Goal: Task Accomplishment & Management: Manage account settings

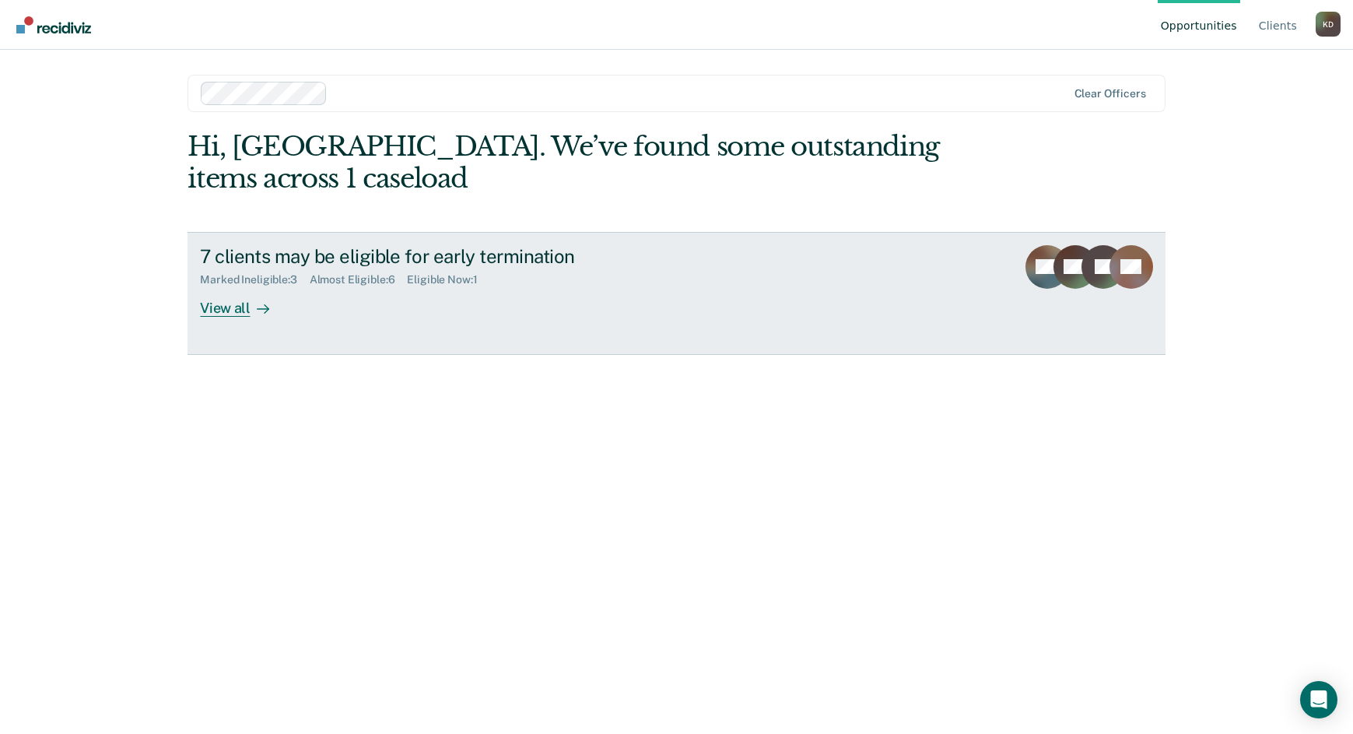
click at [349, 267] on div "7 clients may be eligible for early termination" at bounding box center [473, 256] width 546 height 23
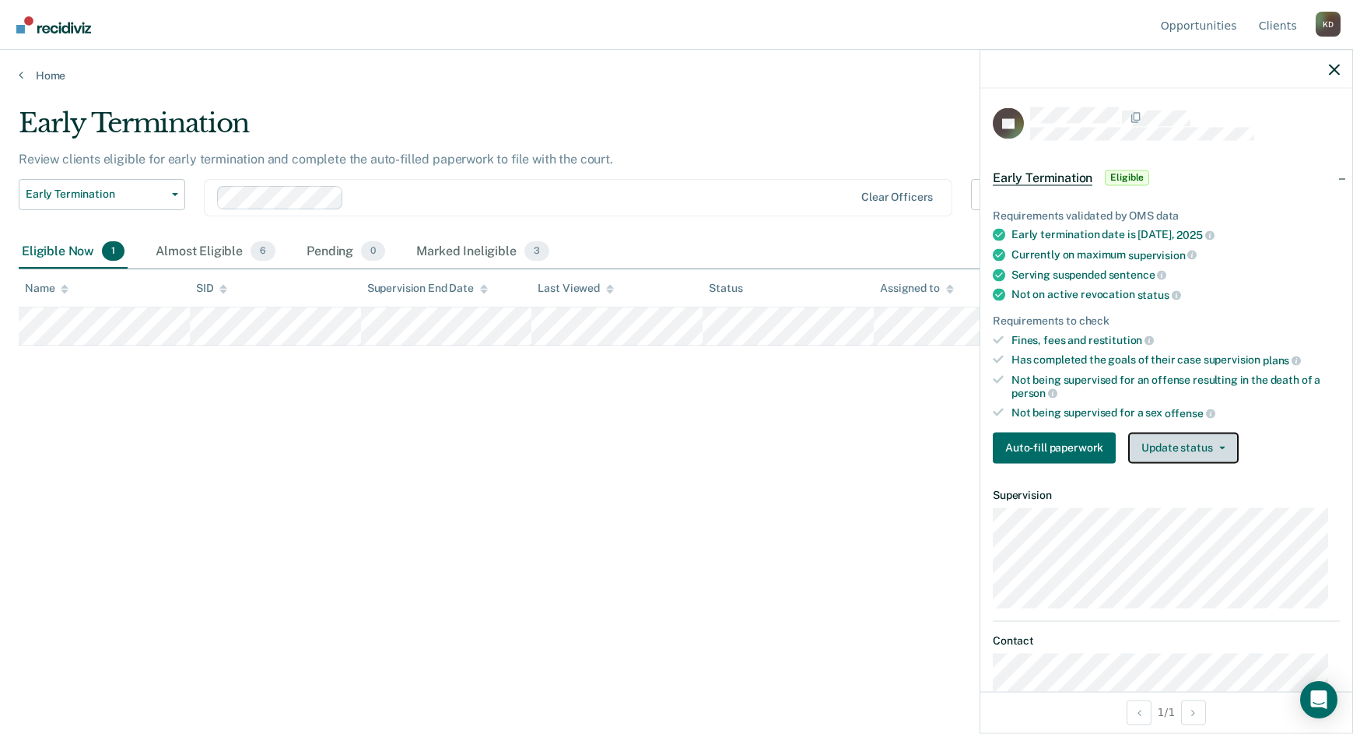
click at [1170, 450] on button "Update status" at bounding box center [1183, 447] width 110 height 31
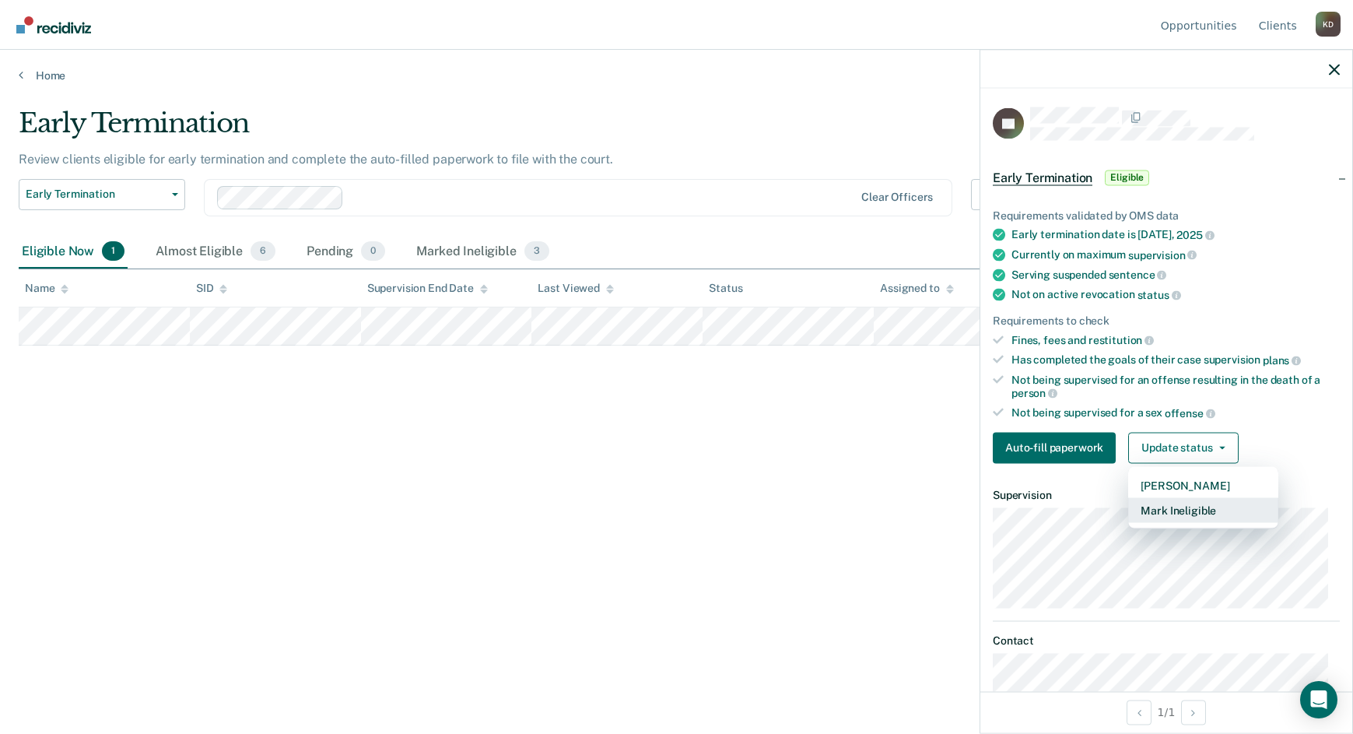
click at [1163, 497] on button "Mark Ineligible" at bounding box center [1203, 509] width 150 height 25
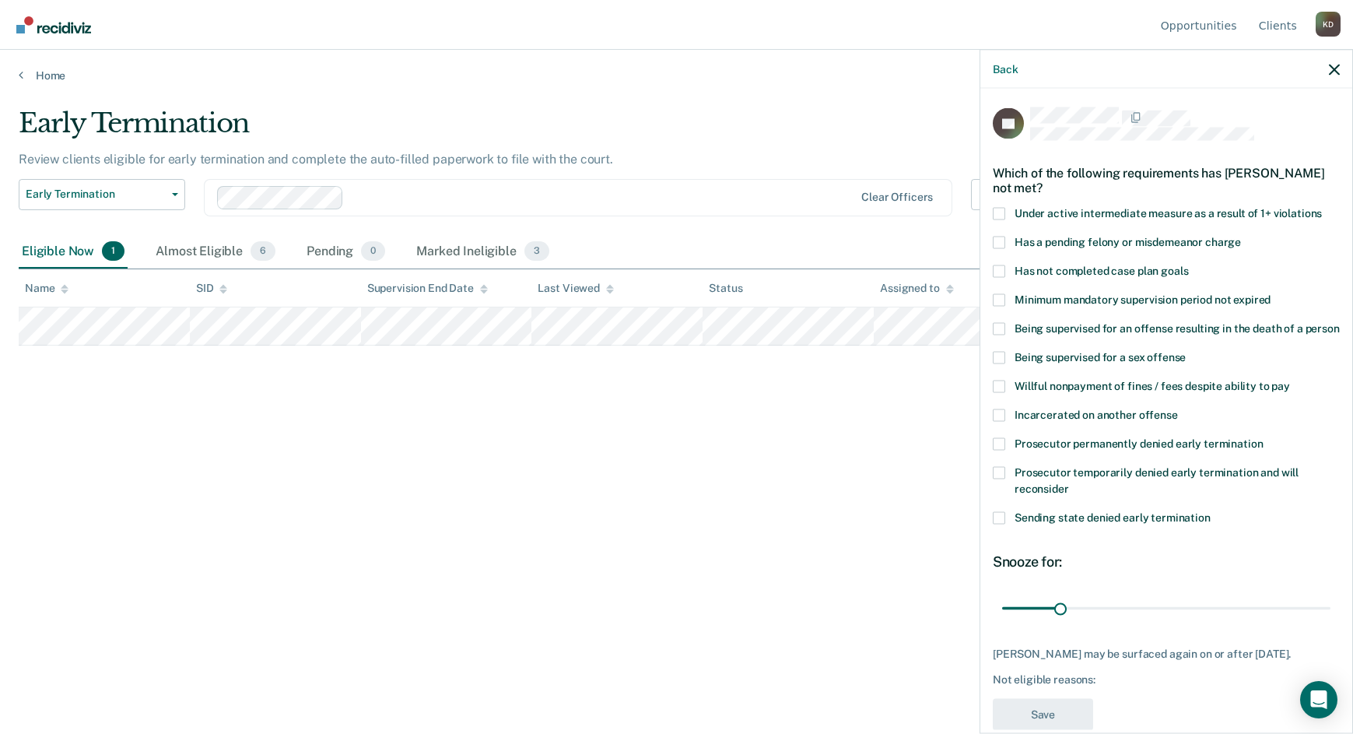
click at [1051, 270] on span "Has not completed case plan goals" at bounding box center [1102, 270] width 174 height 12
click at [1188, 265] on input "Has not completed case plan goals" at bounding box center [1188, 265] width 0 height 0
click at [1035, 391] on span "Willful nonpayment of fines / fees despite ability to pay" at bounding box center [1153, 385] width 276 height 12
click at [1290, 380] on input "Willful nonpayment of fines / fees despite ability to pay" at bounding box center [1290, 380] width 0 height 0
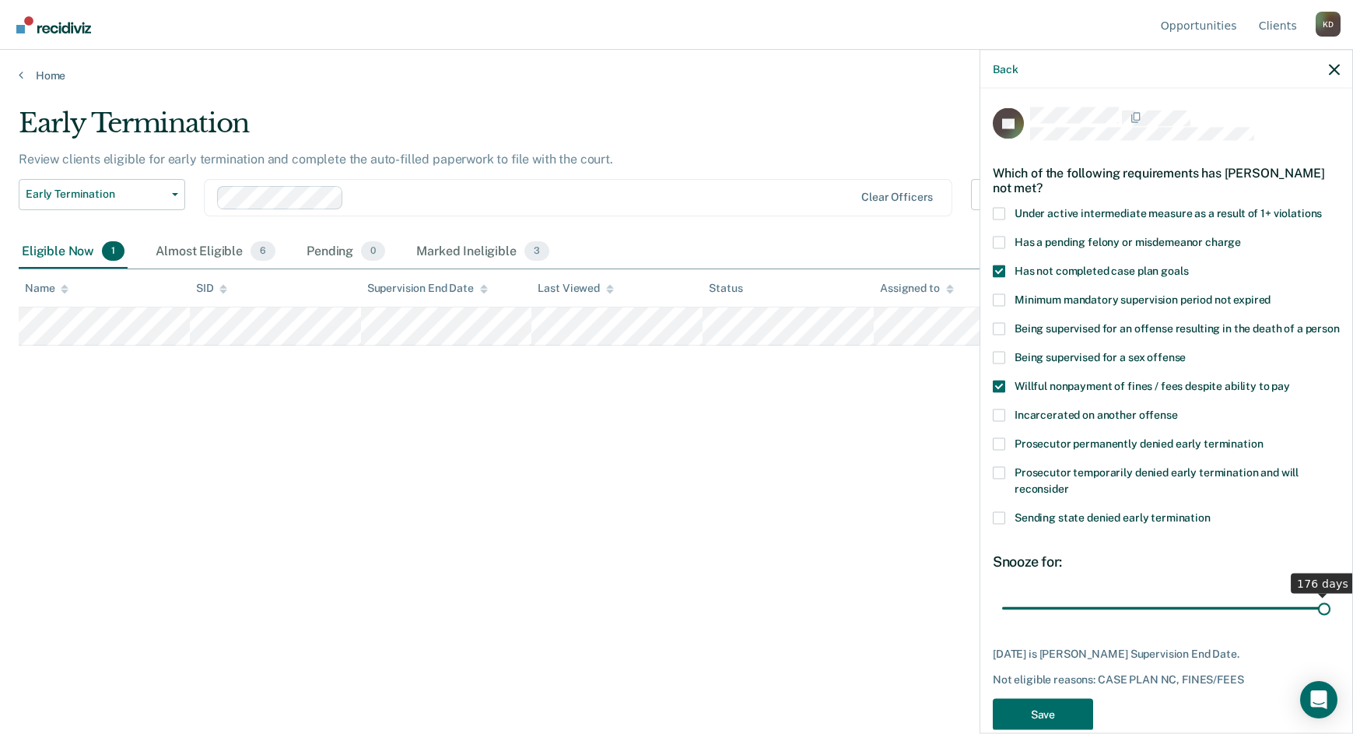
drag, startPoint x: 1062, startPoint y: 623, endPoint x: 1385, endPoint y: 638, distance: 322.5
type input "176"
click at [1331, 622] on input "range" at bounding box center [1166, 608] width 328 height 27
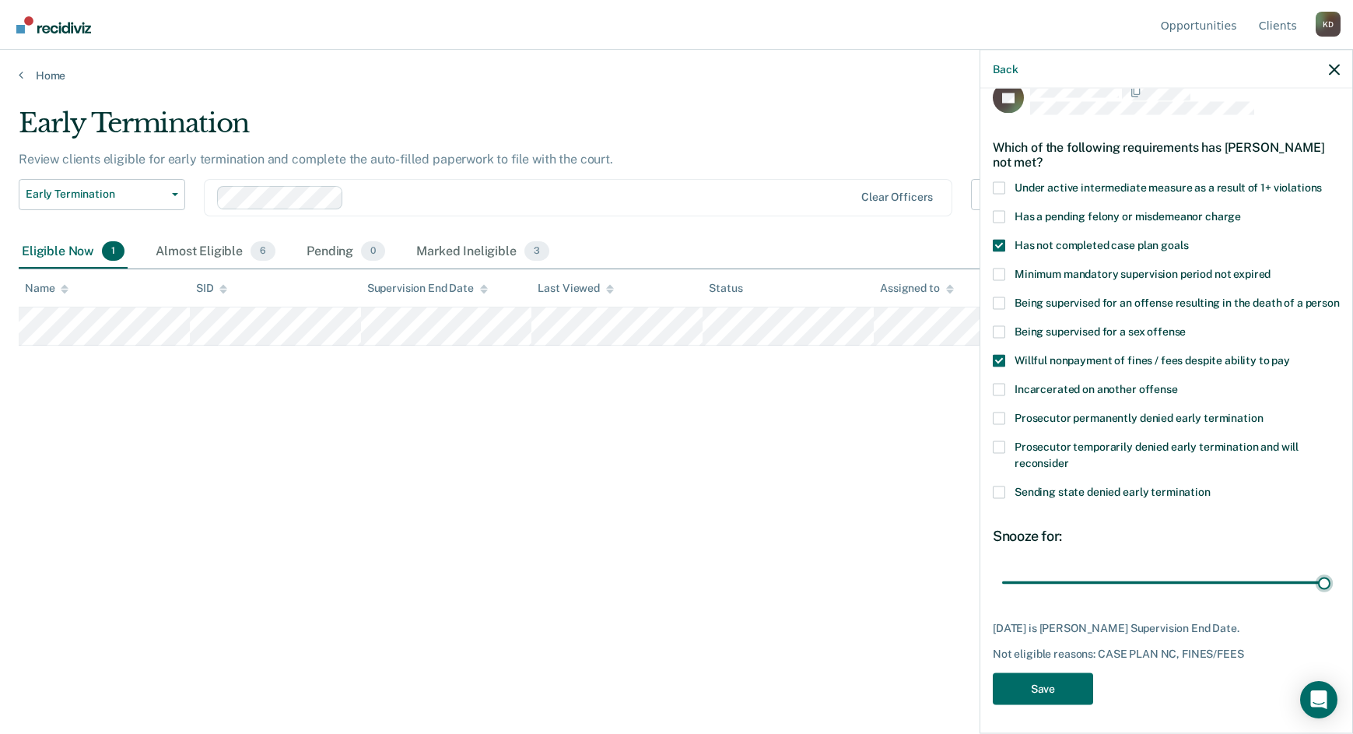
scroll to position [43, 0]
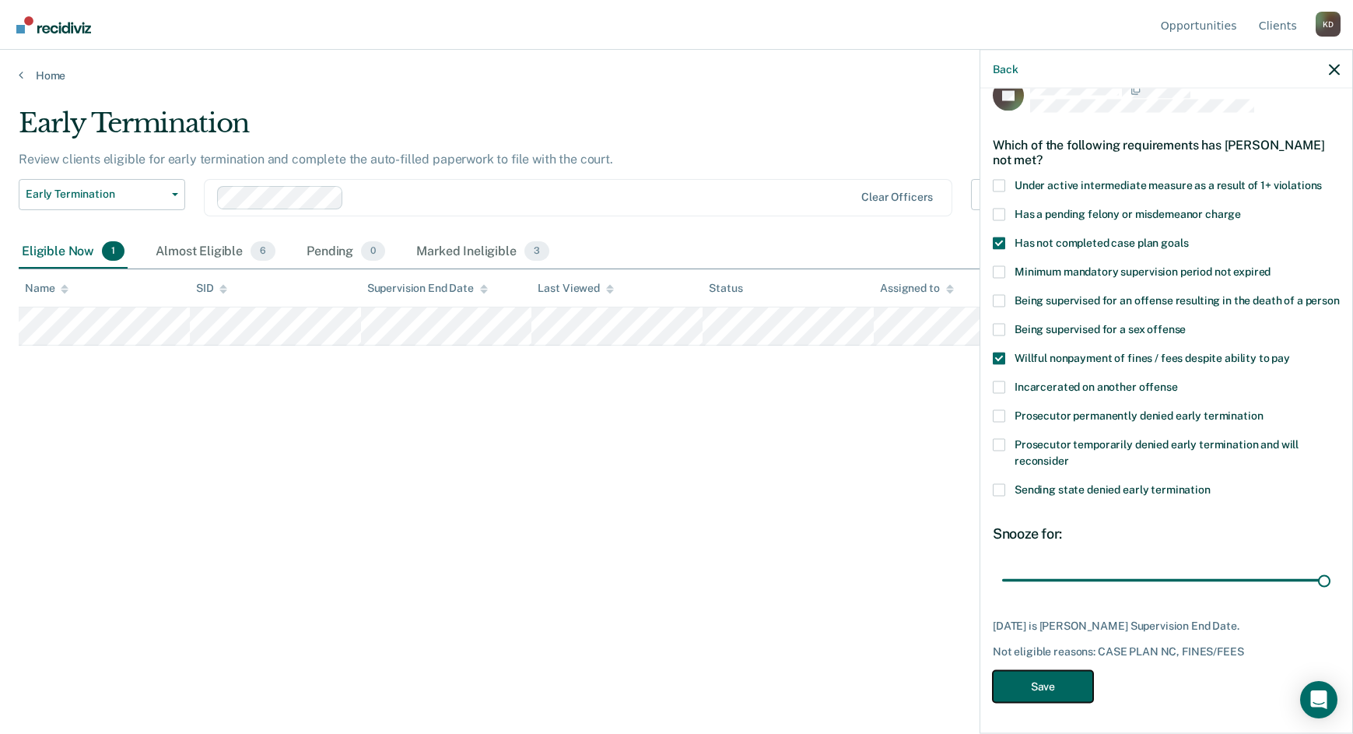
click at [1061, 684] on button "Save" at bounding box center [1043, 686] width 100 height 32
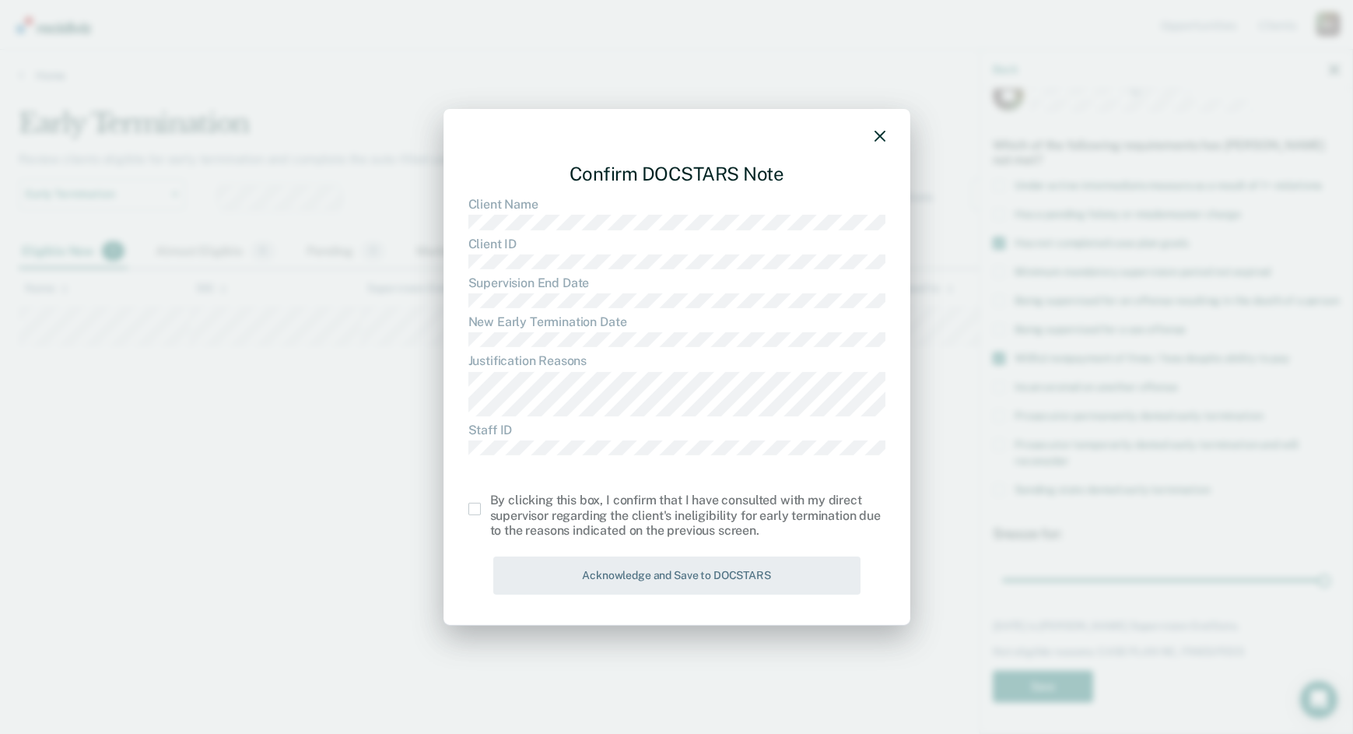
click at [471, 500] on div "By clicking this box, I confirm that I have consulted with my direct supervisor…" at bounding box center [677, 515] width 417 height 45
click at [477, 509] on span at bounding box center [475, 509] width 12 height 12
click at [490, 503] on input "checkbox" at bounding box center [490, 503] width 0 height 0
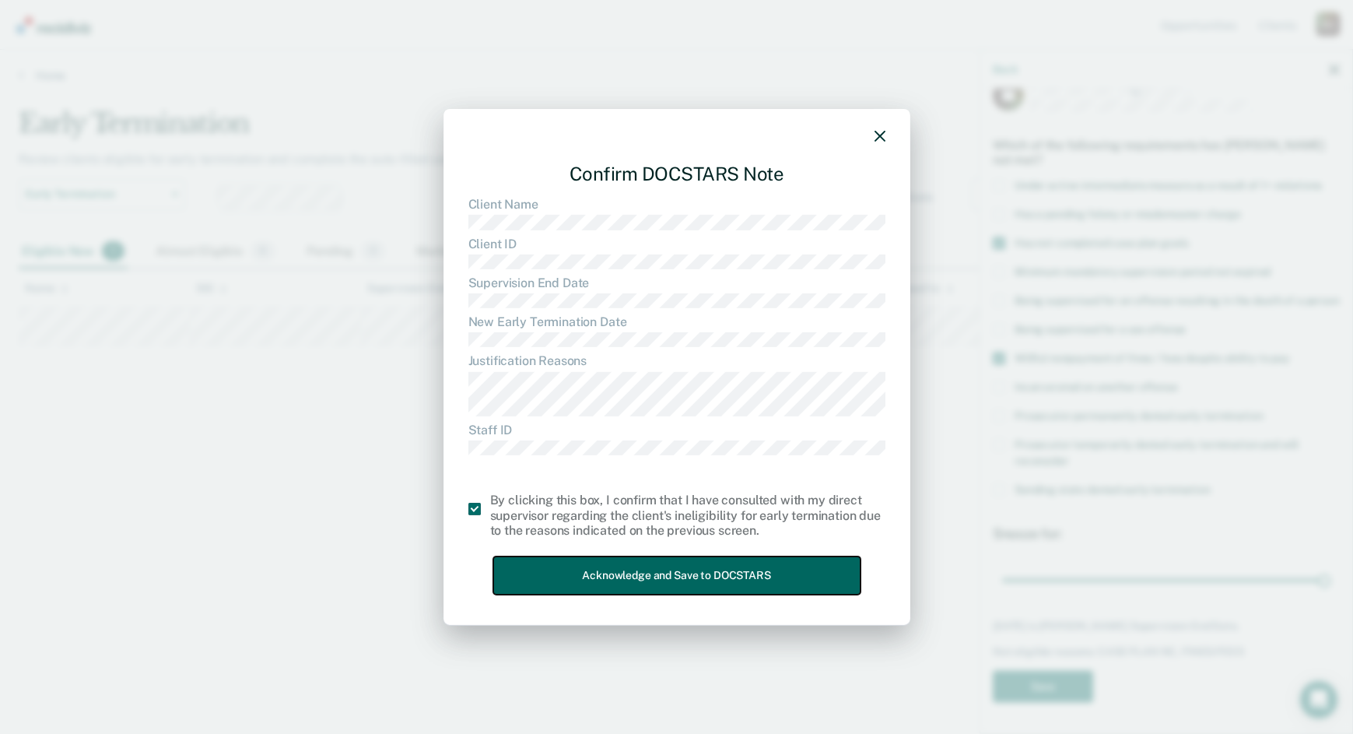
click at [555, 577] on button "Acknowledge and Save to DOCSTARS" at bounding box center [676, 575] width 367 height 38
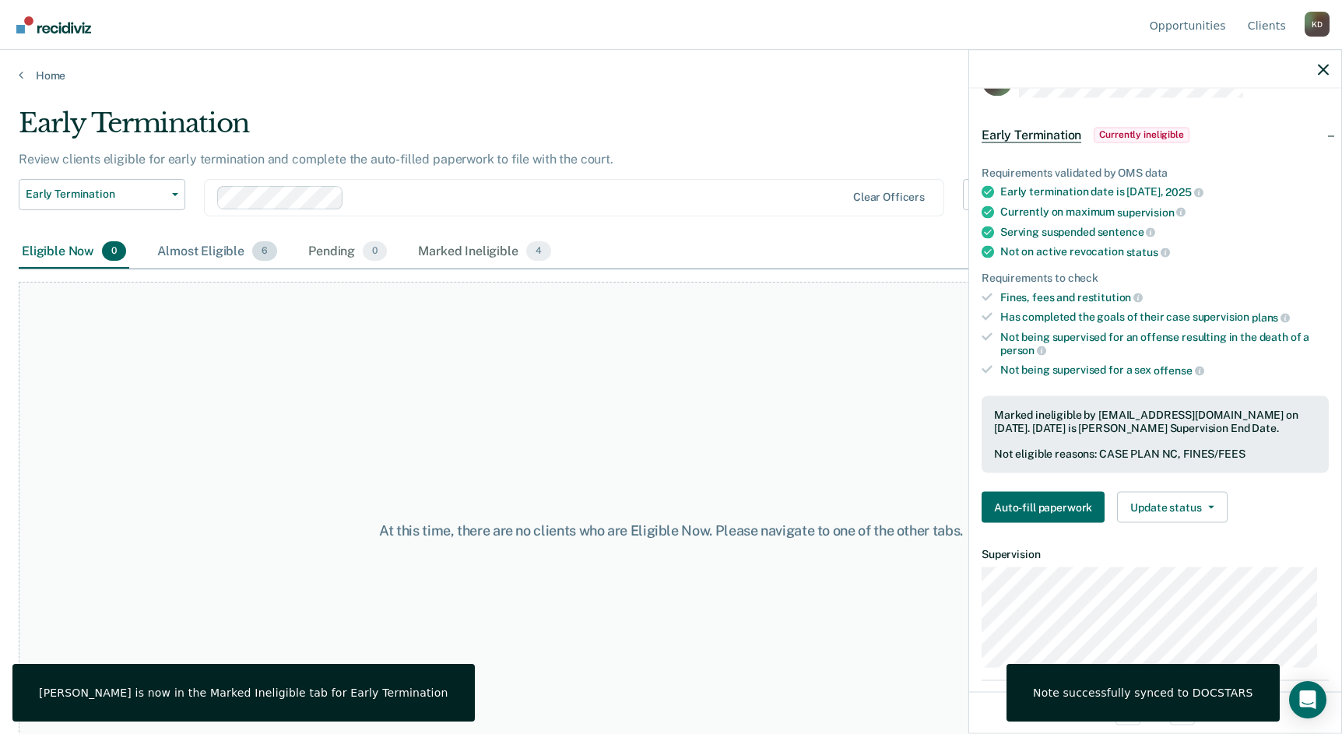
click at [195, 250] on div "Almost Eligible 6" at bounding box center [217, 252] width 126 height 34
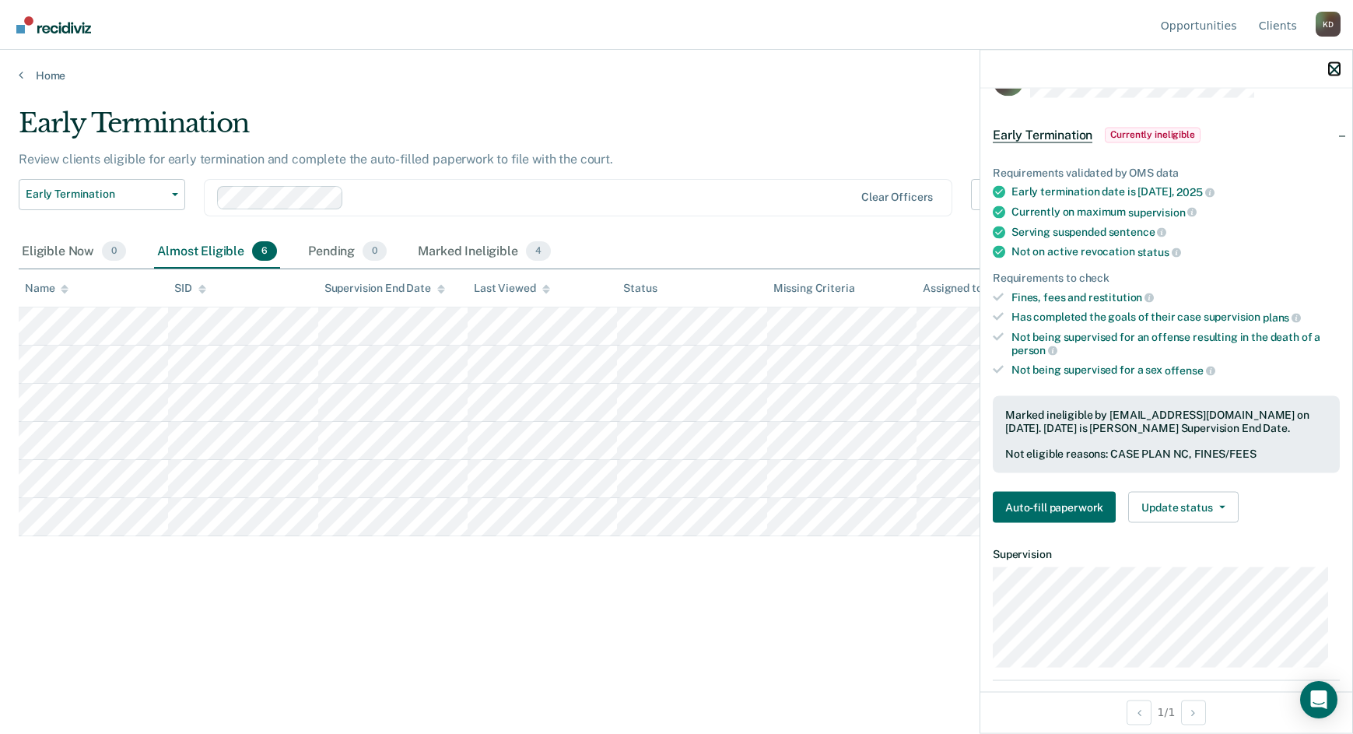
click at [1332, 66] on icon "button" at bounding box center [1334, 69] width 11 height 11
